Goal: Task Accomplishment & Management: Manage account settings

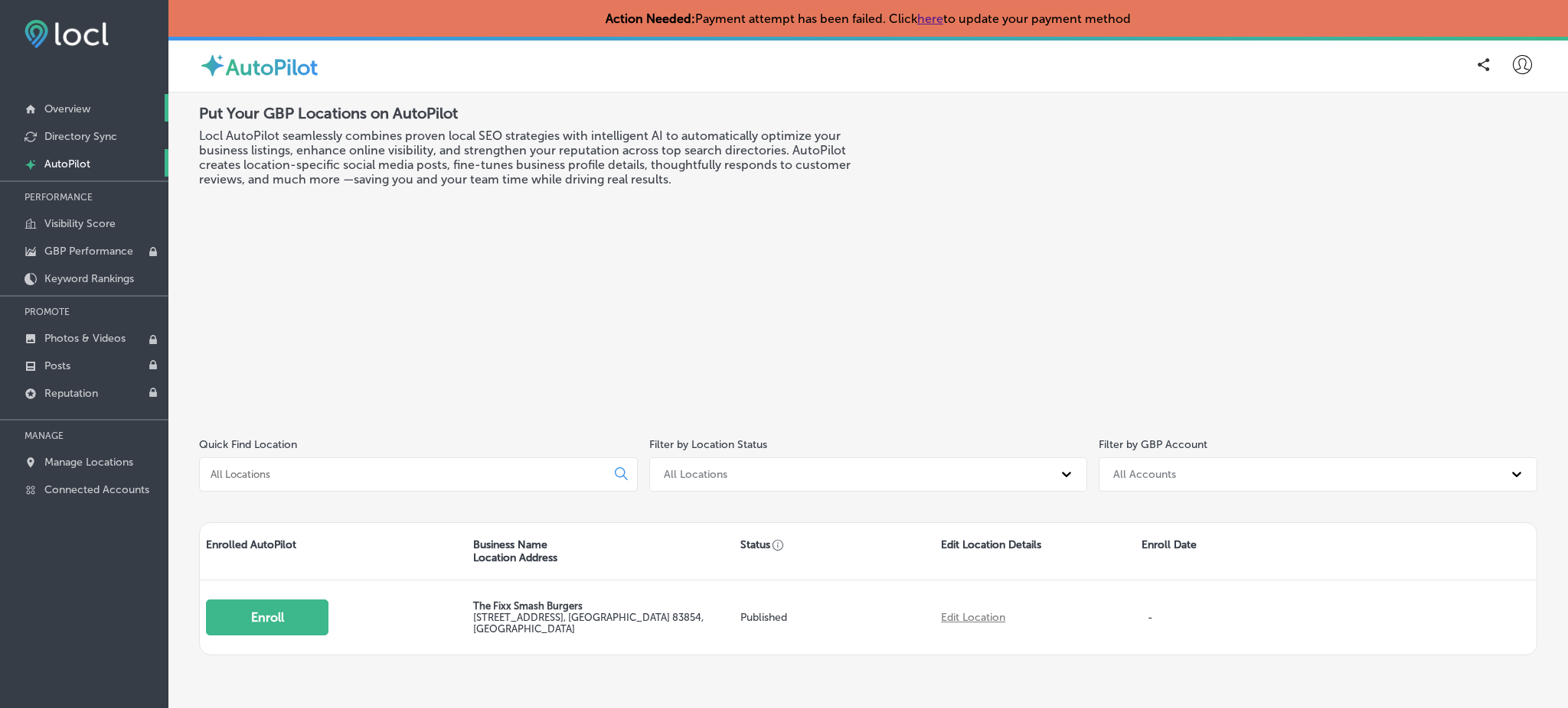
click at [104, 103] on link "Overview" at bounding box center [84, 107] width 168 height 27
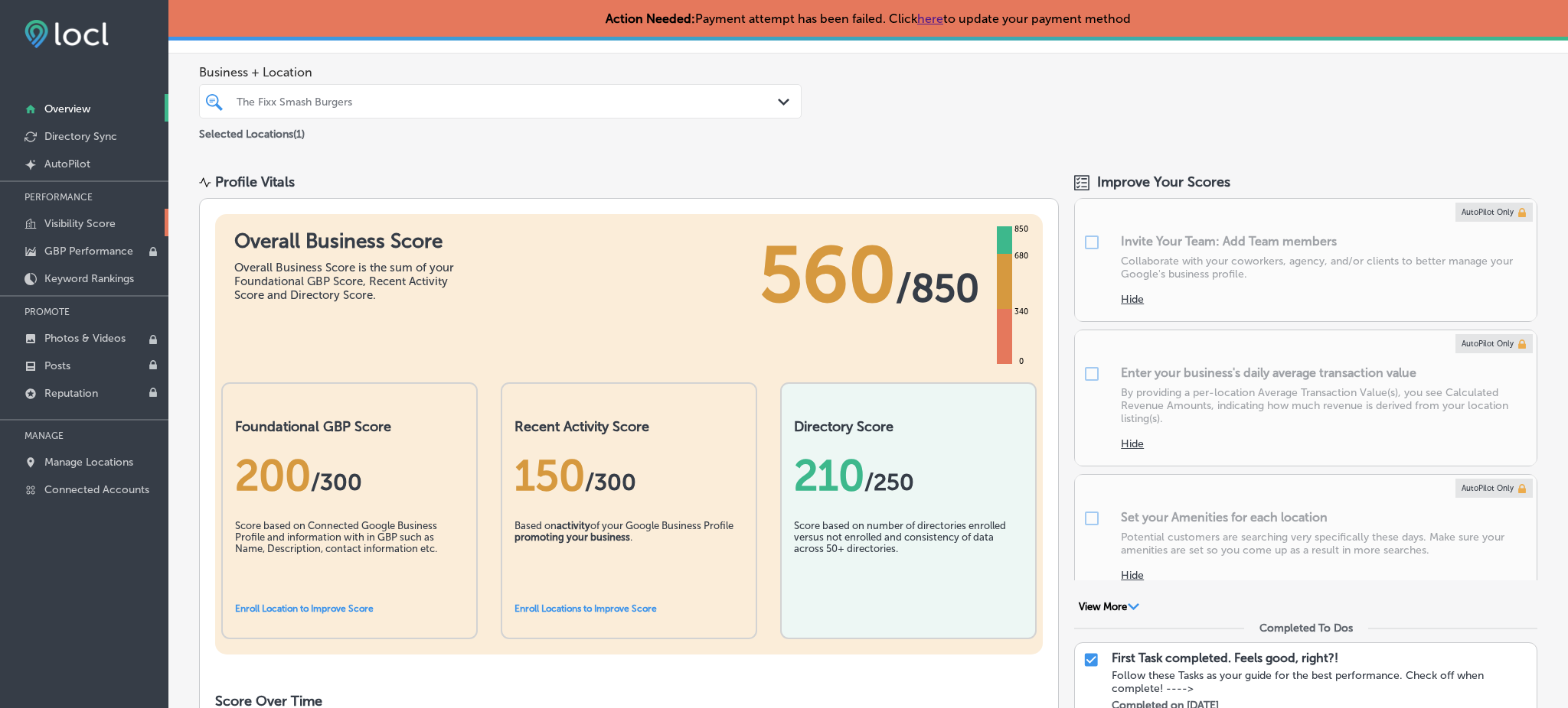
click at [94, 226] on p "Visibility Score" at bounding box center [80, 224] width 71 height 13
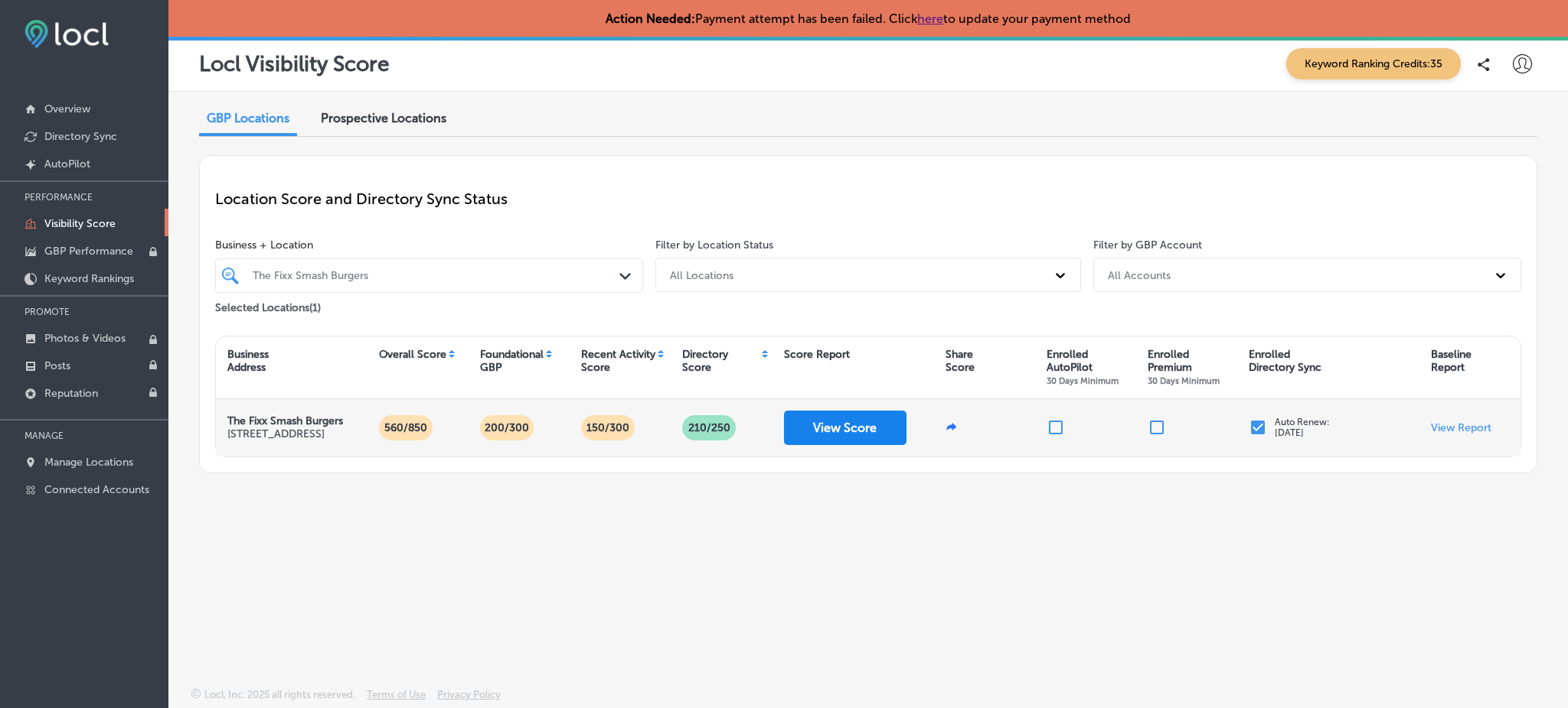
click at [808, 429] on button "View Score" at bounding box center [845, 428] width 123 height 35
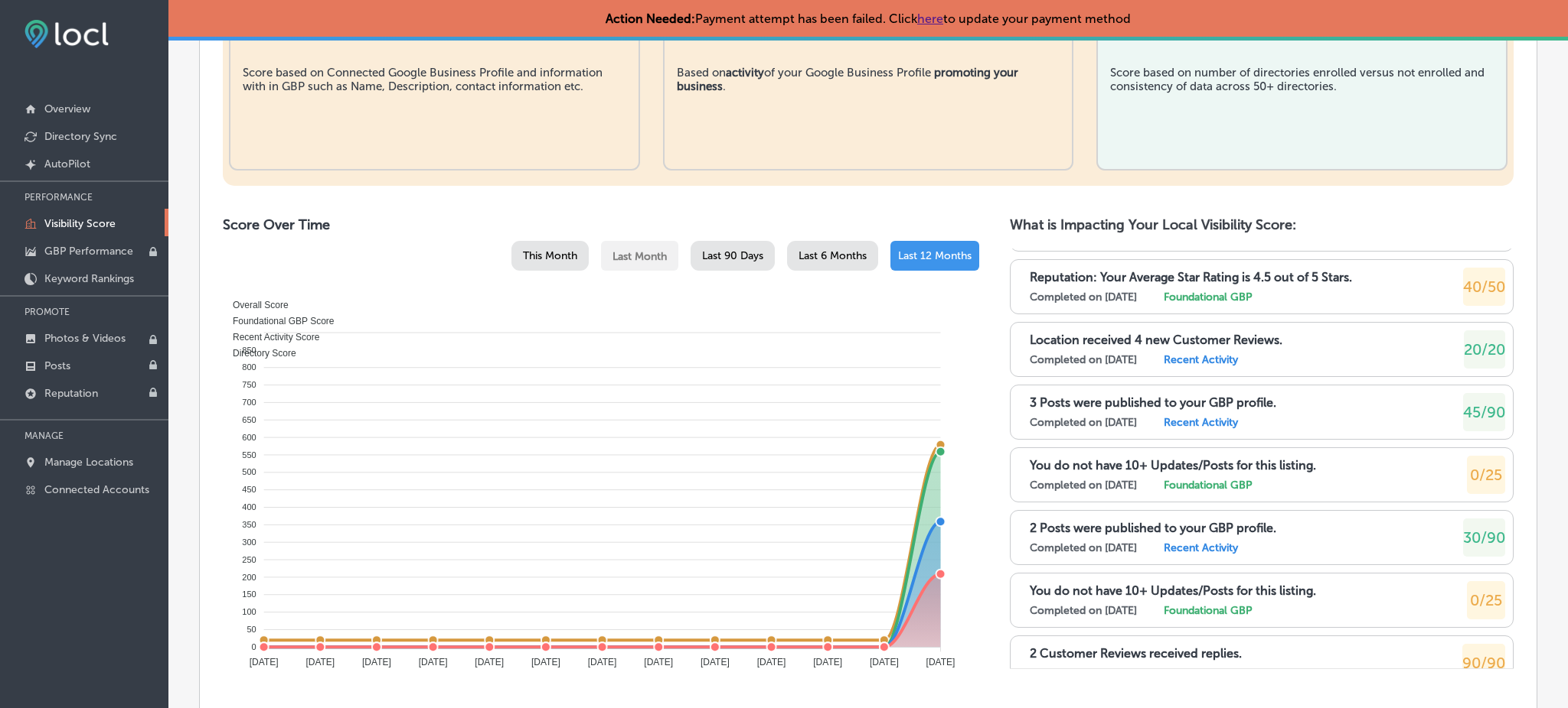
scroll to position [215, 0]
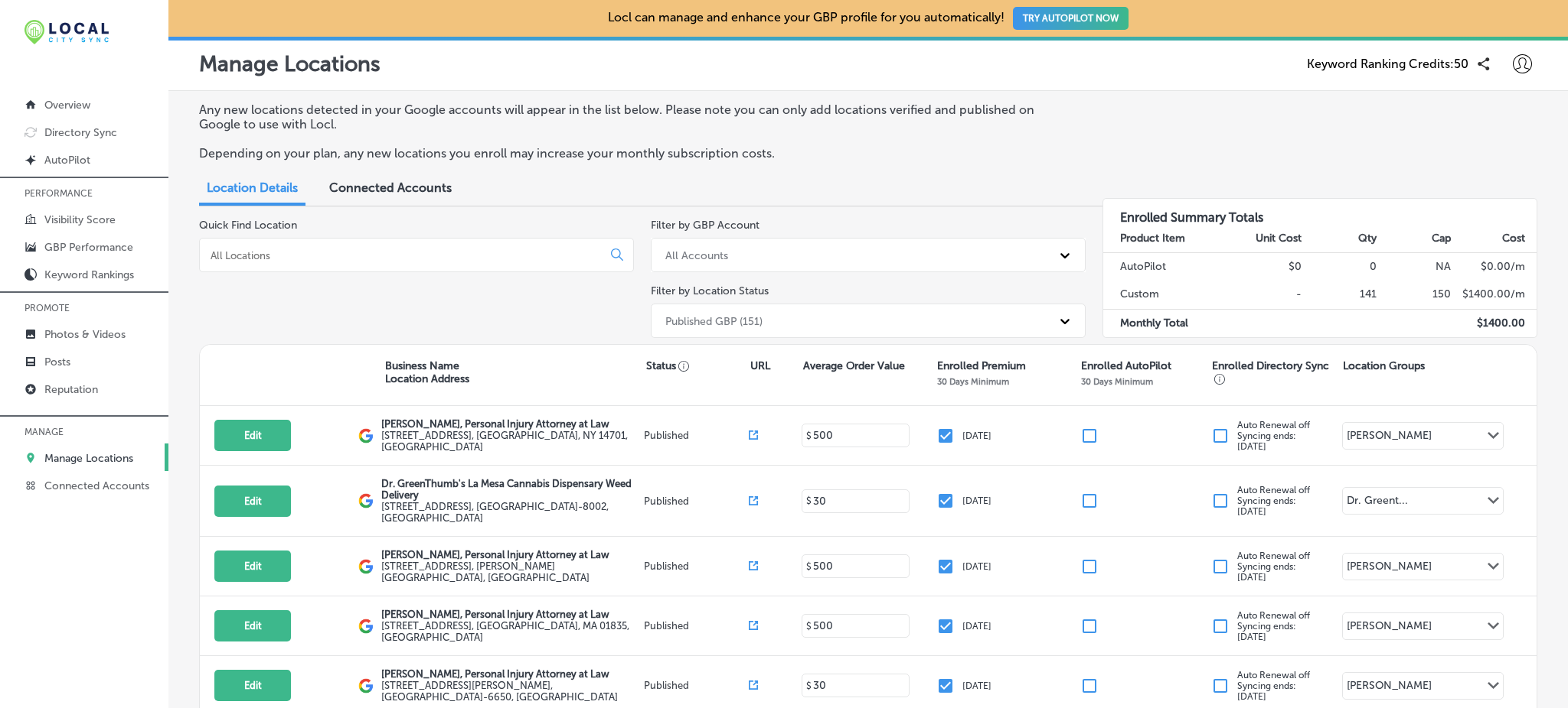
click at [319, 255] on input at bounding box center [403, 255] width 389 height 14
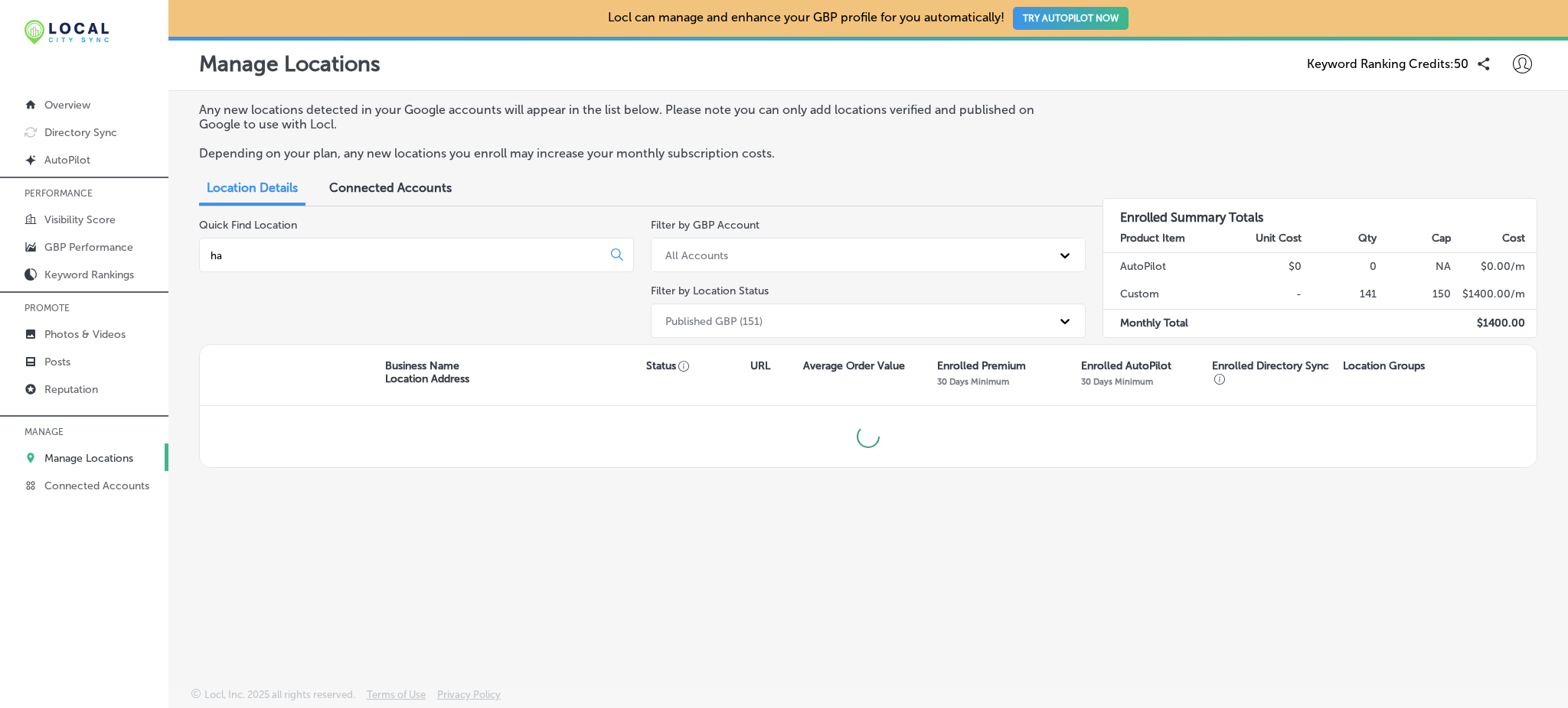
type input "h"
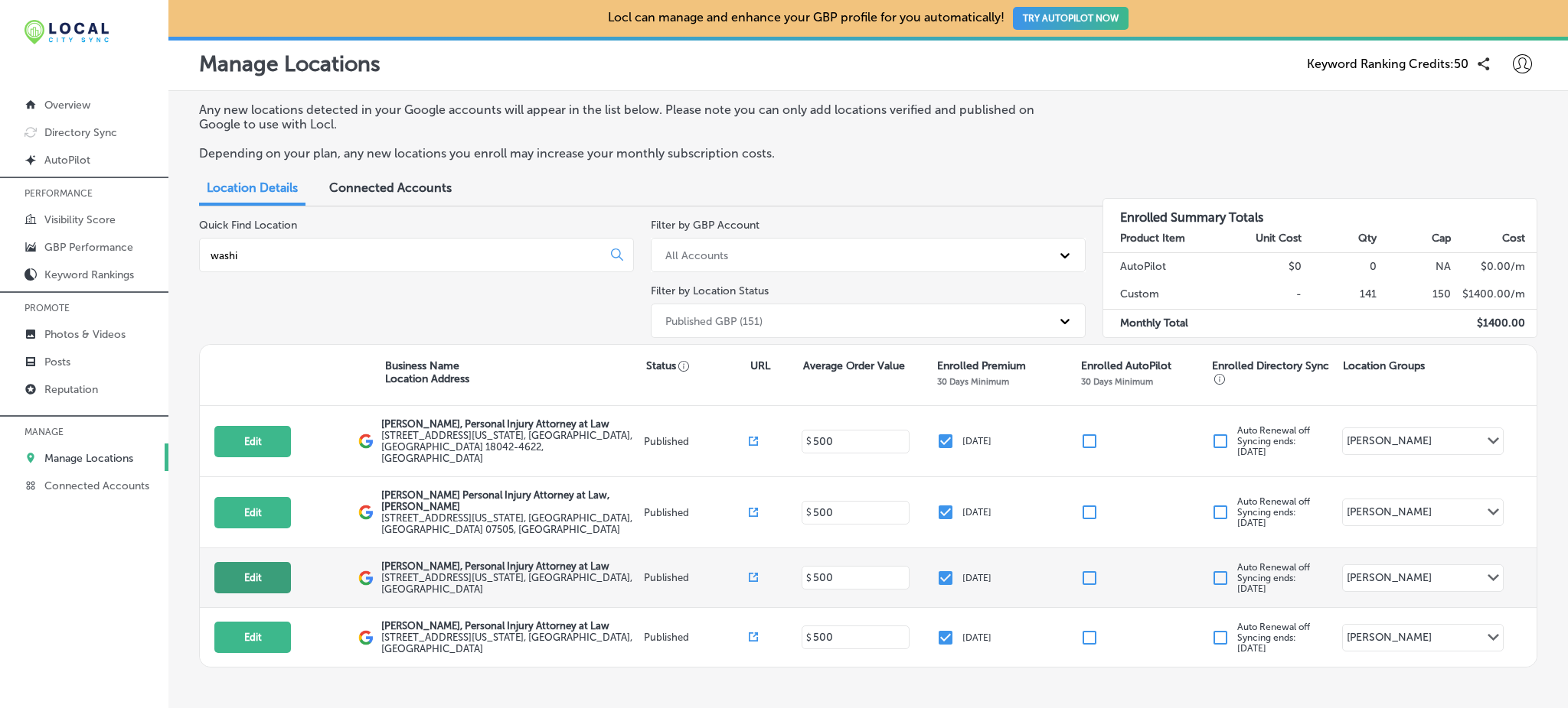
type input "washi"
click at [250, 563] on button "Edit" at bounding box center [252, 578] width 77 height 31
select select "US"
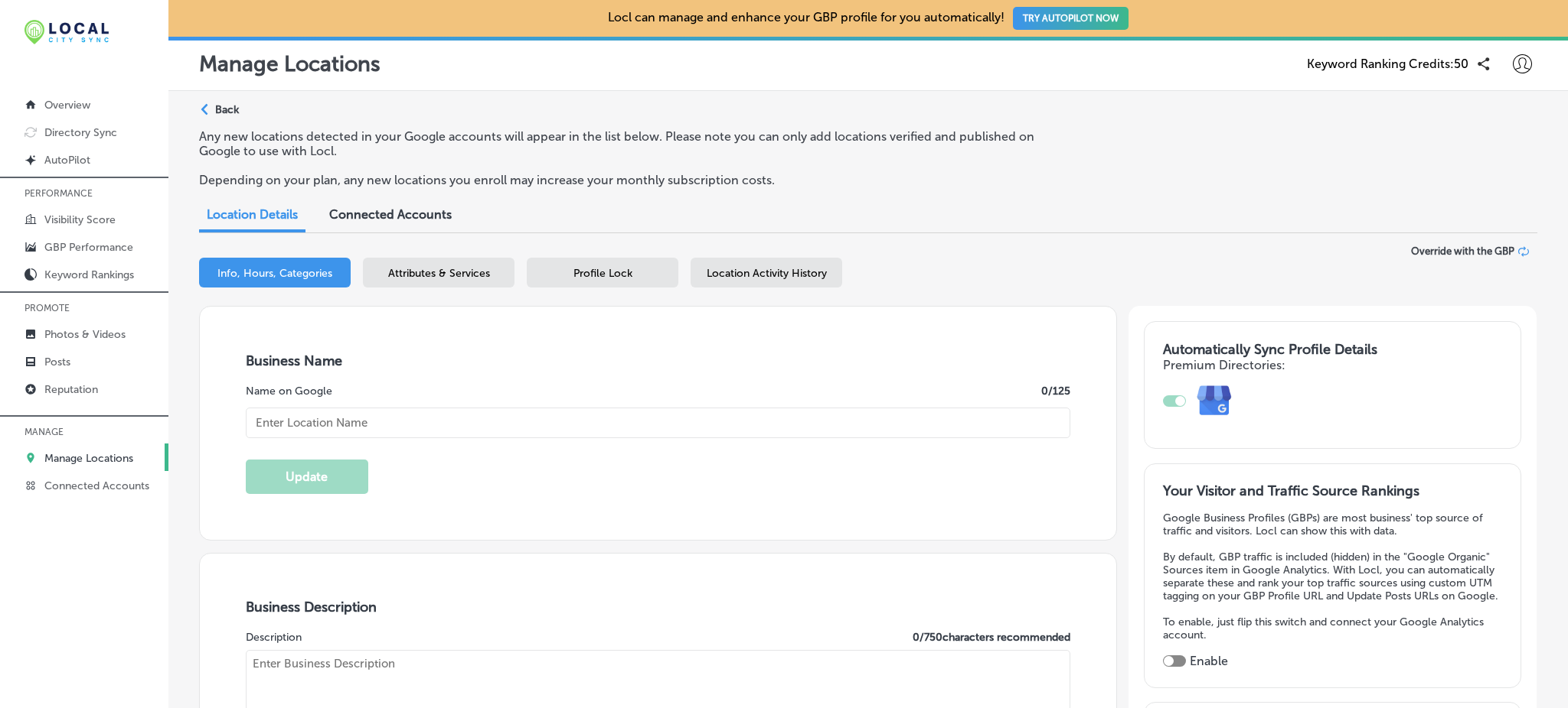
type input "Brandon J. Broderick, Personal Injury Attorney at Law"
type input "64 Washington Street"
type input "Toms River"
type input "08753"
type input "US"
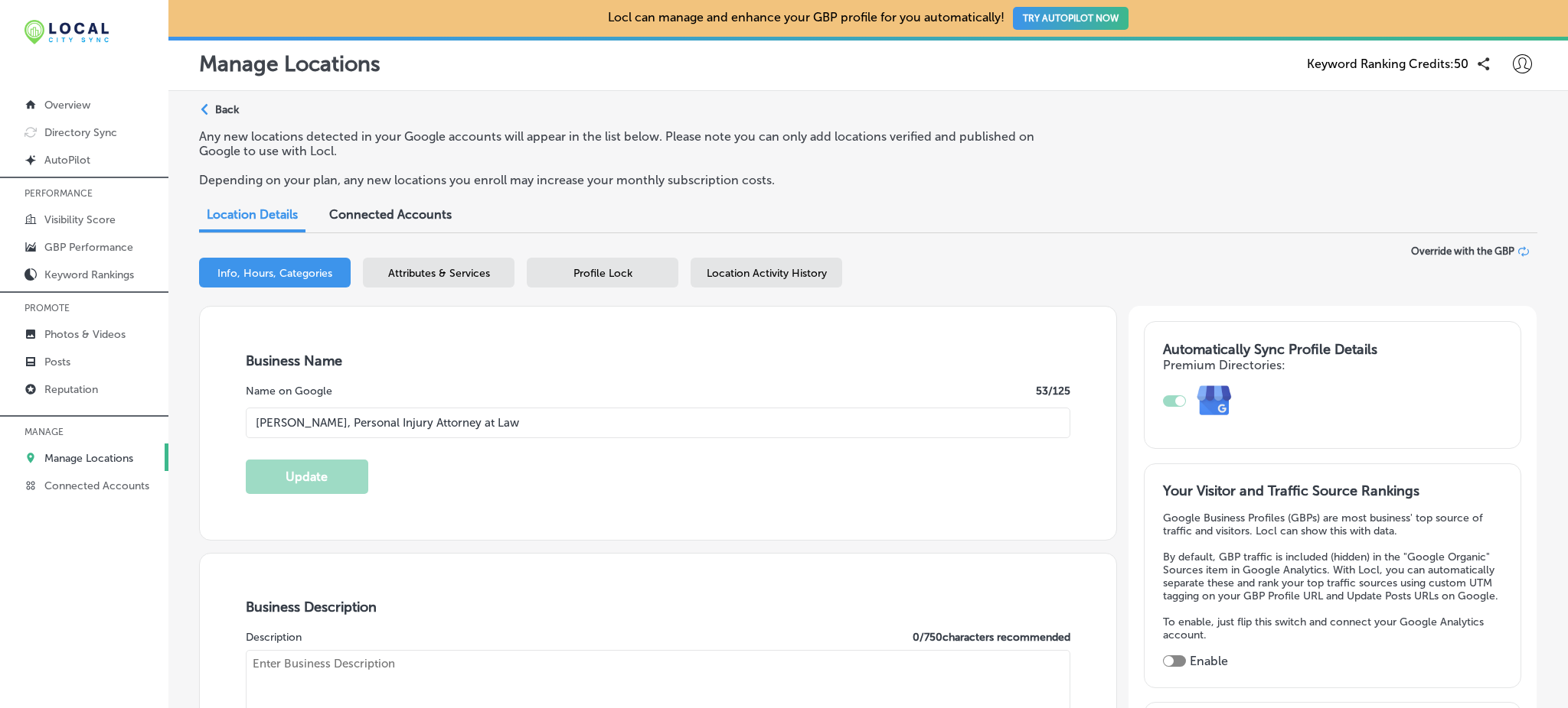
type input "https://www.brandonjbroderick.com/new-jersey/personal-injury-lawyer-toms-river?…"
type textarea "At Brandon J. Broderick, Personal Injury Attorney at Law, our Toms River, New J…"
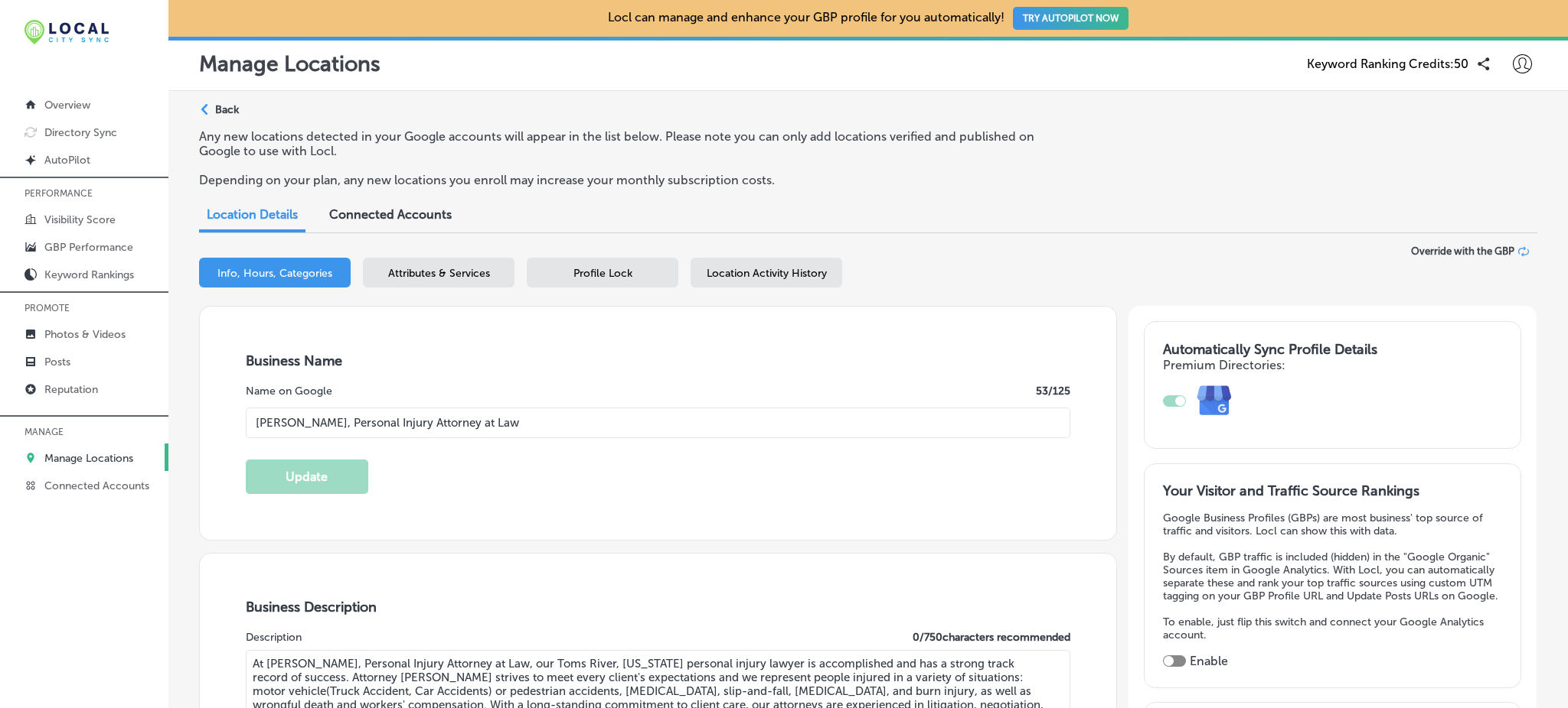
type input "+1 877 335 5202"
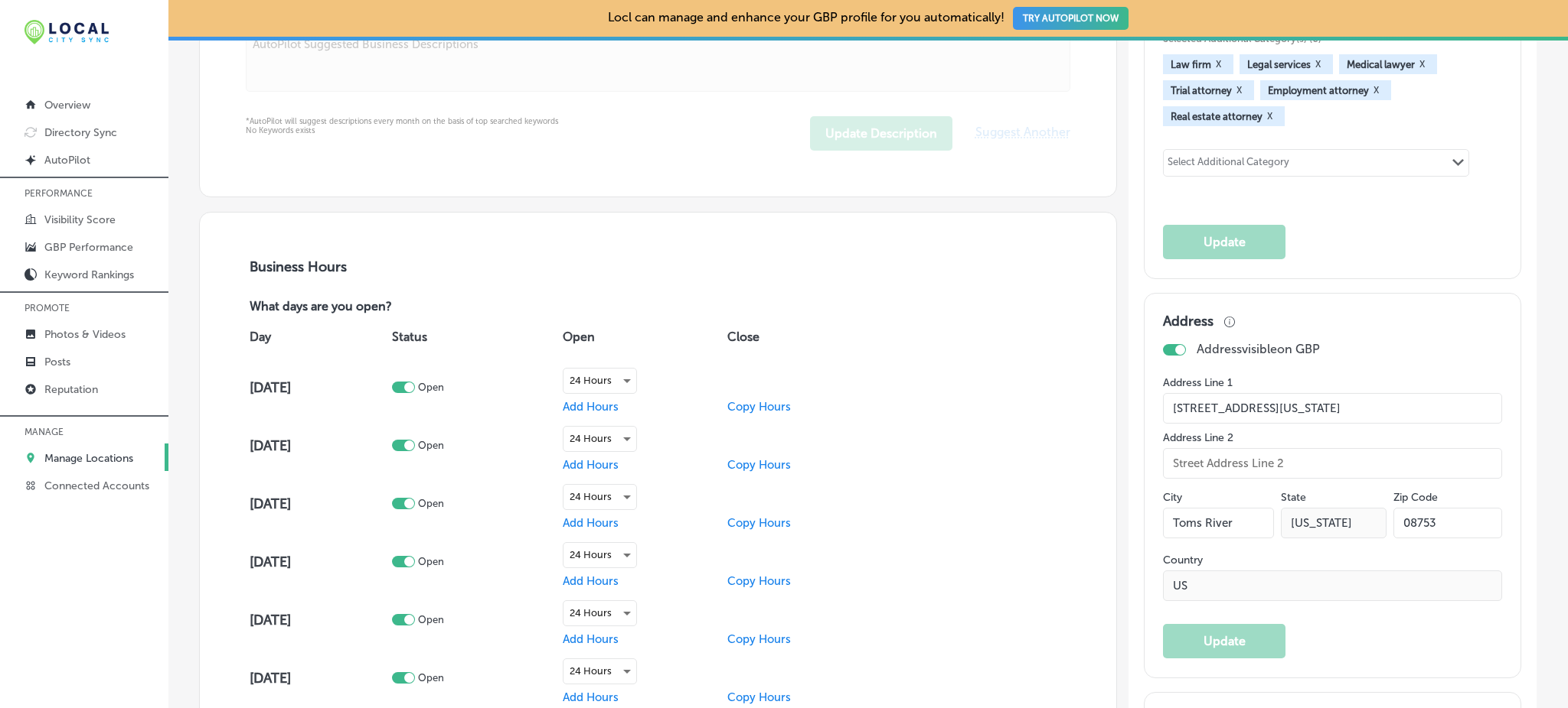
scroll to position [1086, 0]
